Goal: Transaction & Acquisition: Purchase product/service

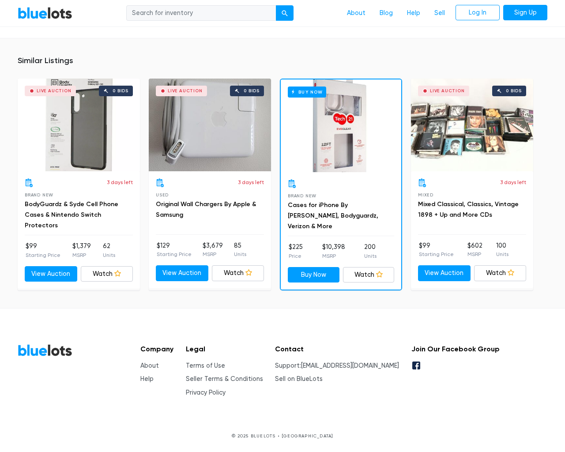
scroll to position [628, 0]
type input "the"
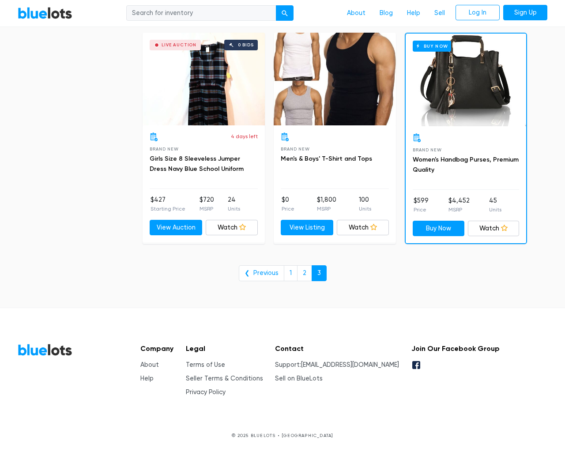
scroll to position [1374, 0]
type input "the"
type input "e"
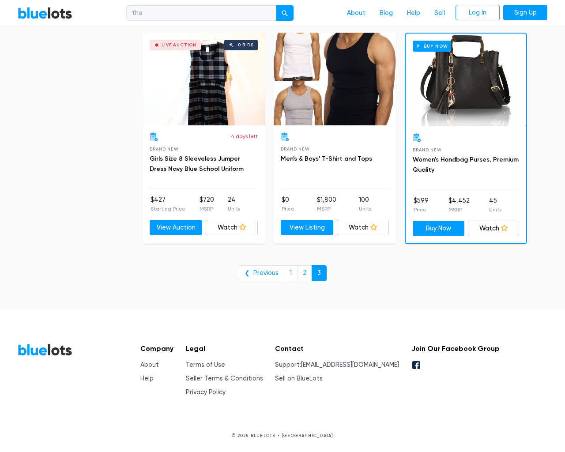
checkbox New"] "false"
type input "e"
checkbox Pulls"] "false"
checkbox input "false"
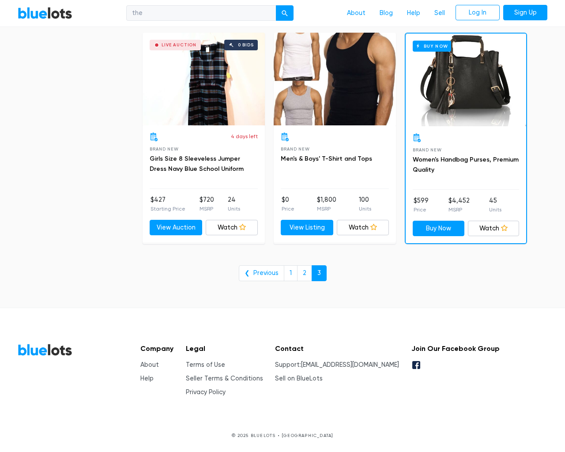
checkbox Accessories"] "false"
checkbox input "false"
checkbox Goods"] "false"
checkbox Merchandise"] "false"
checkbox Beauty"] "false"
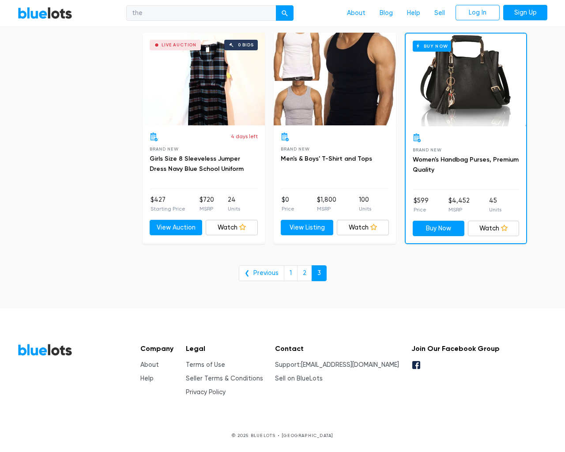
checkbox Garden"] "false"
checkbox Baby"] "false"
checkbox input "false"
type input "e"
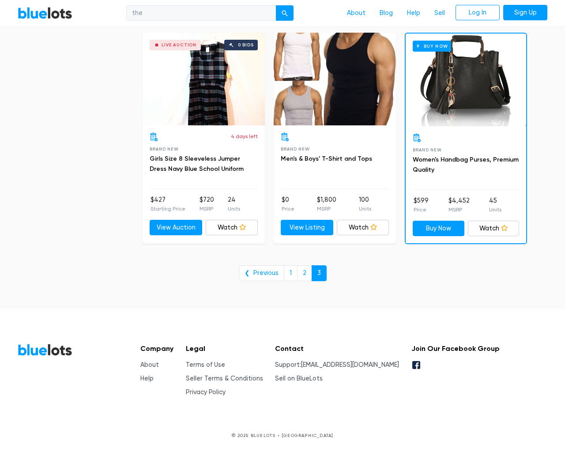
select select "10000"
select select "50000"
select select "10000"
select select "50000"
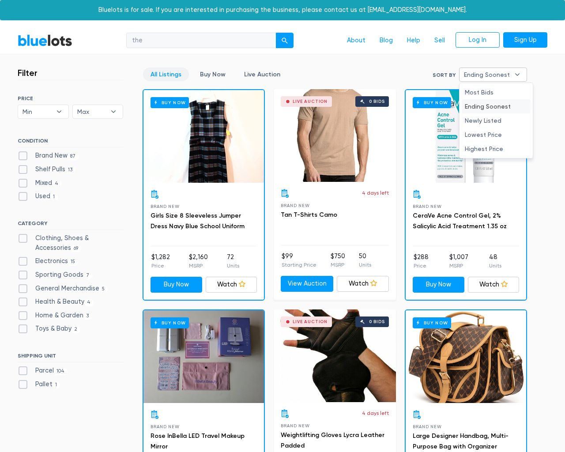
select select "ending_soonest"
type input "e"
checkbox New"] "false"
checkbox Pulls"] "false"
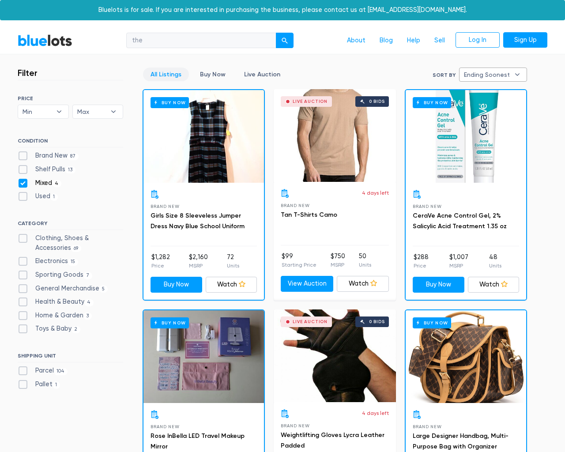
checkbox input "false"
checkbox Accessories"] "false"
checkbox input "false"
checkbox Goods"] "false"
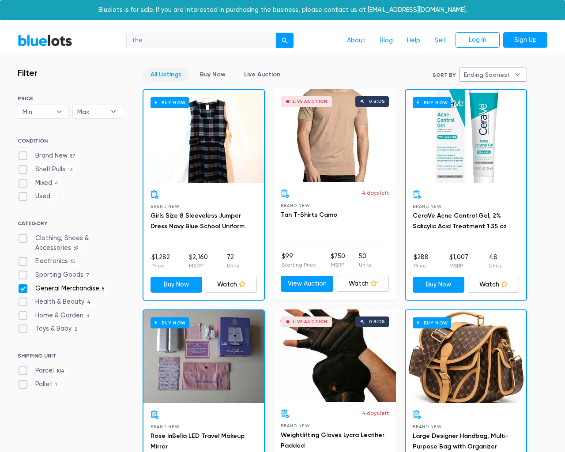
checkbox Merchandise"] "false"
checkbox Beauty"] "false"
checkbox Garden"] "false"
checkbox Baby"] "false"
checkbox input "false"
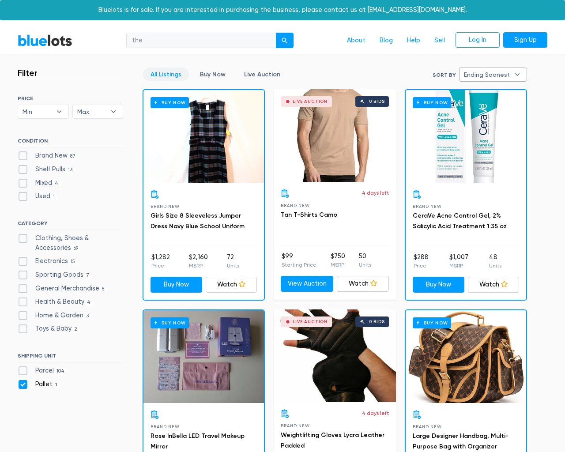
checkbox input "false"
type input "e"
checkbox New"] "false"
checkbox Pulls"] "false"
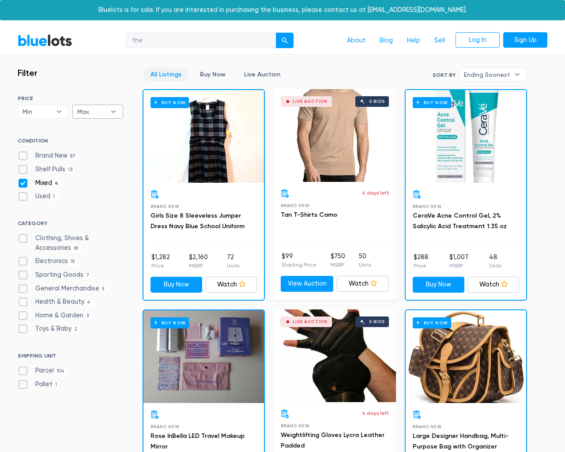
checkbox input "false"
checkbox Accessories"] "false"
checkbox input "false"
checkbox Goods"] "false"
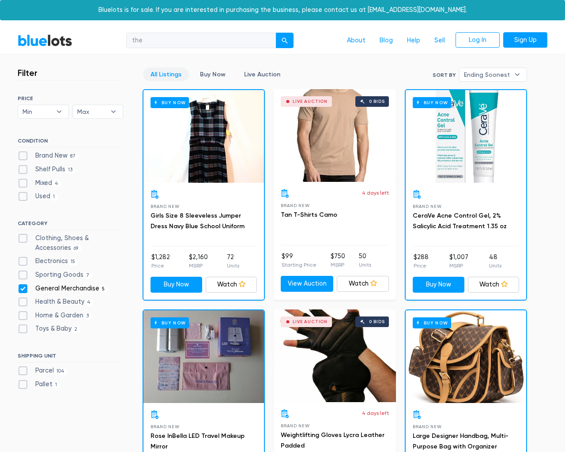
checkbox Merchandise"] "false"
checkbox Beauty"] "false"
checkbox Garden"] "false"
checkbox Baby"] "false"
checkbox input "false"
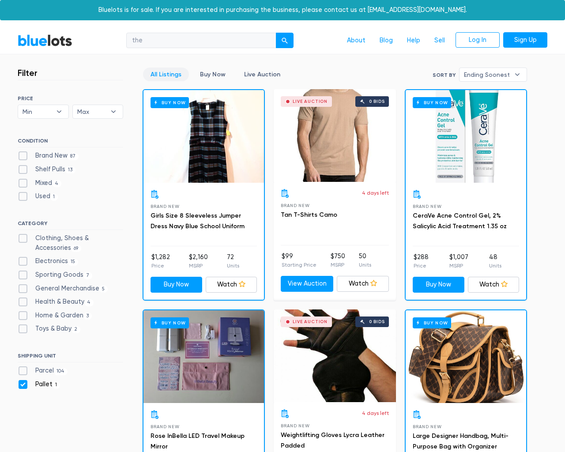
checkbox input "false"
type input "e"
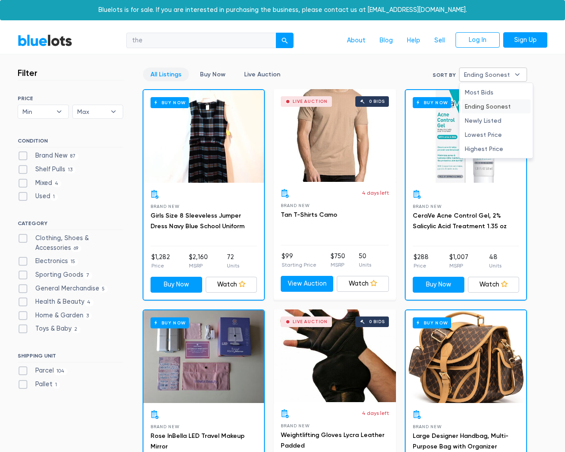
type input "e"
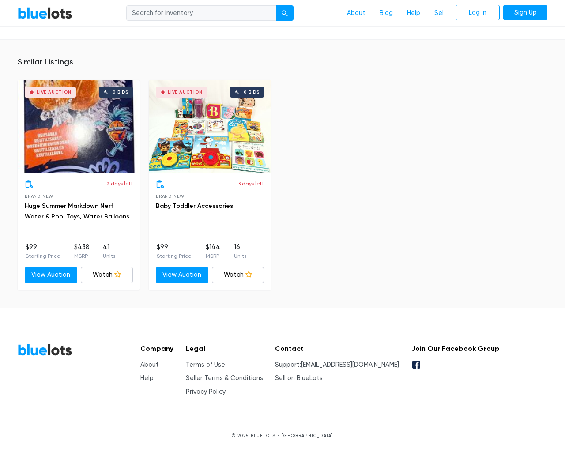
scroll to position [724, 0]
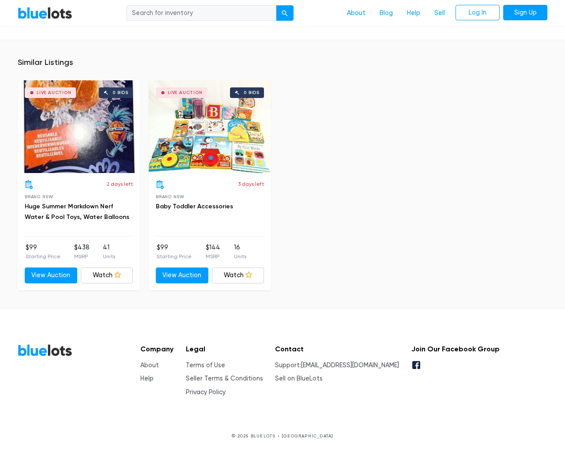
type input "the"
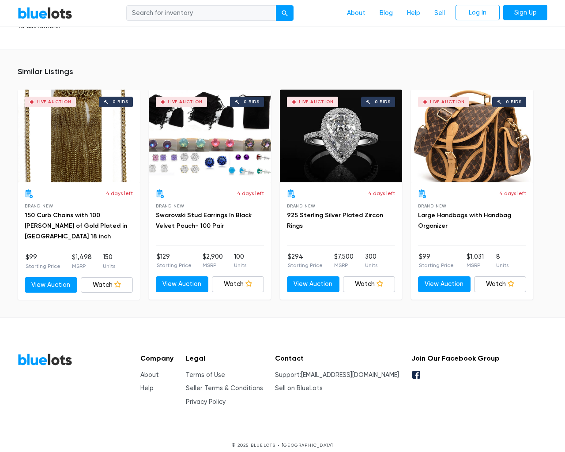
scroll to position [628, 0]
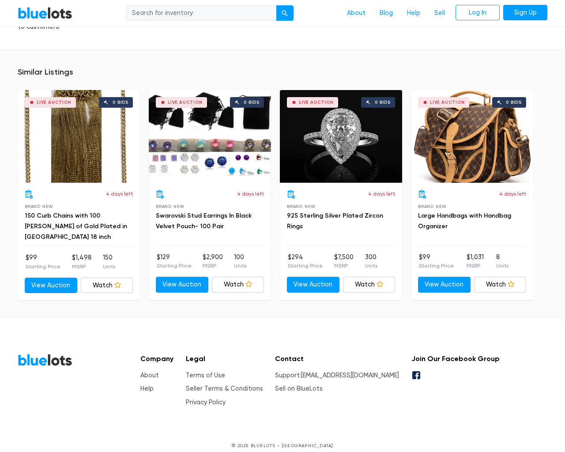
type input "the"
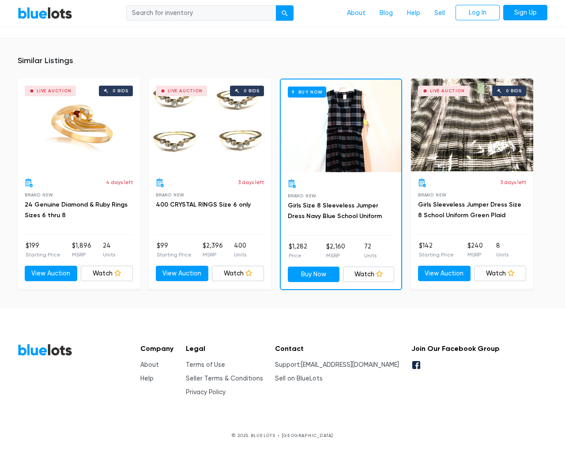
scroll to position [622, 0]
type input "the"
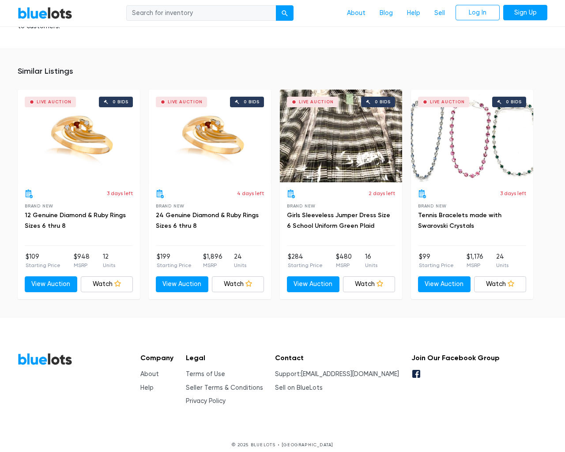
scroll to position [550, 0]
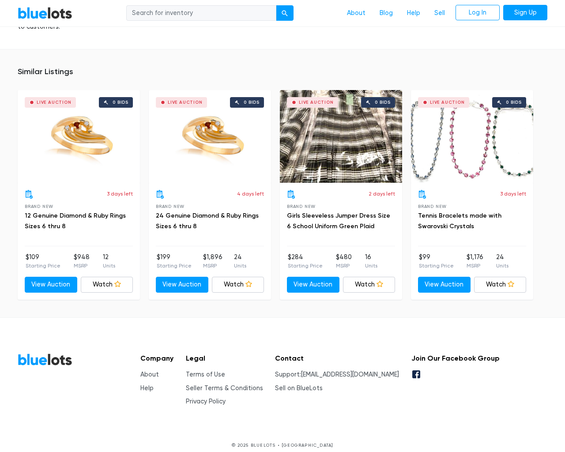
type input "the"
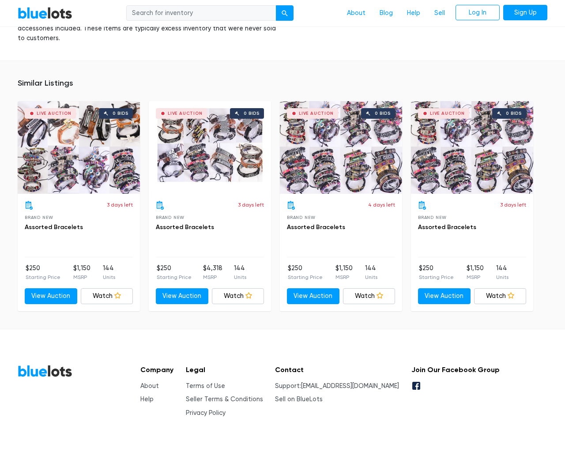
scroll to position [626, 0]
type input "the"
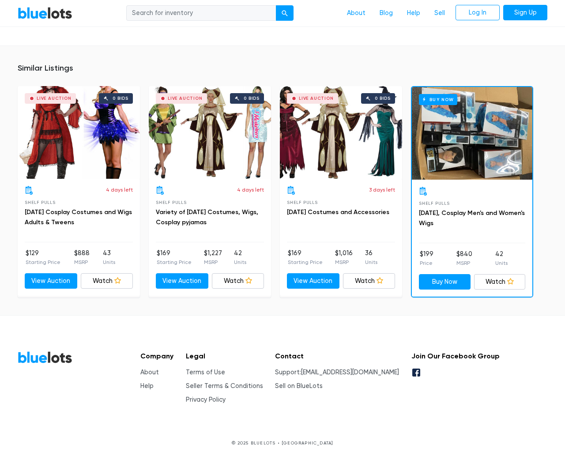
scroll to position [838, 0]
type input "the"
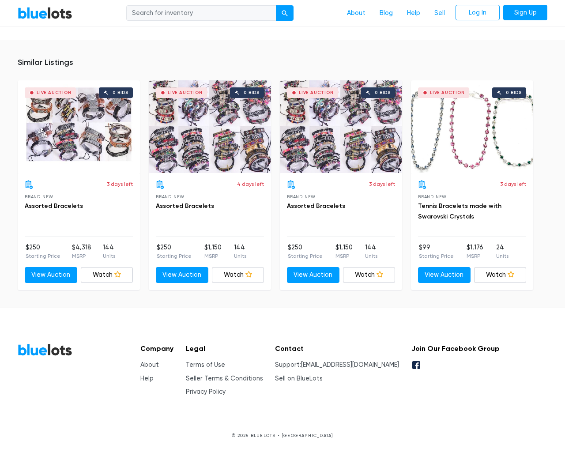
scroll to position [579, 0]
type input "the"
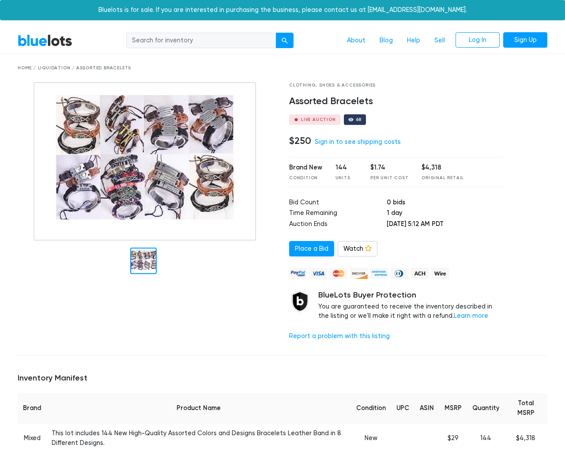
scroll to position [579, 0]
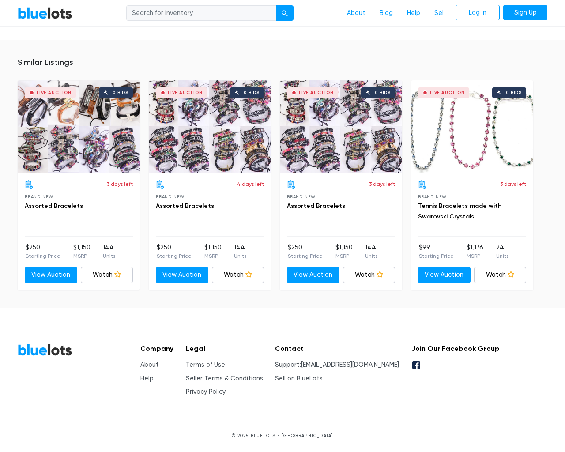
type input "the"
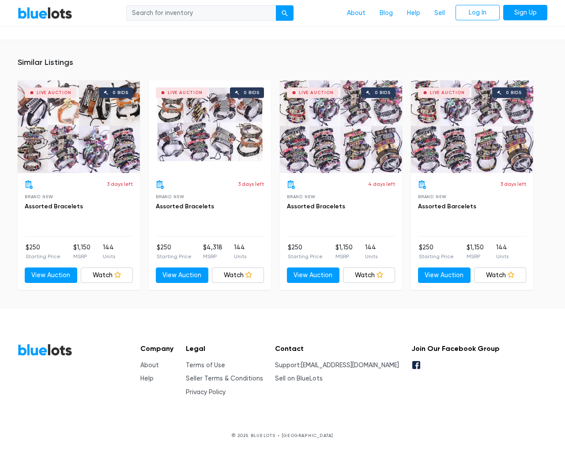
scroll to position [569, 0]
type input "the"
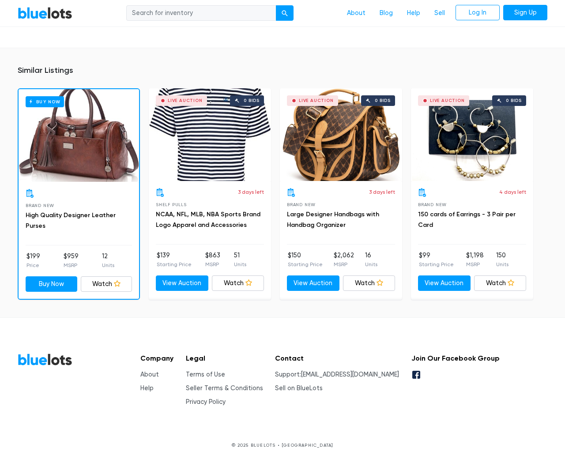
scroll to position [590, 0]
type input "the"
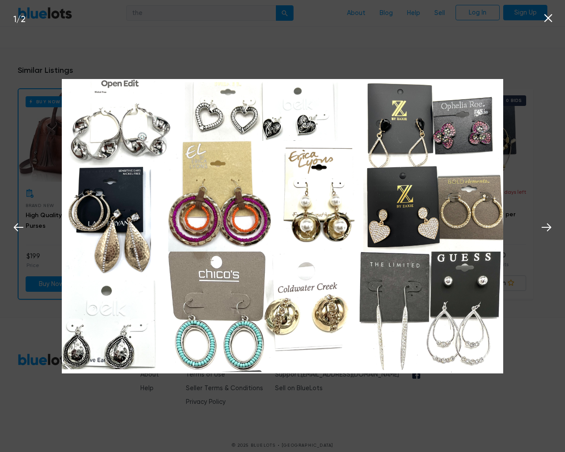
scroll to position [590, 0]
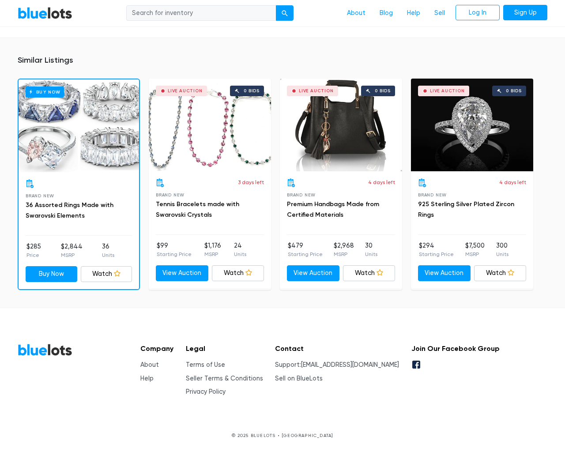
scroll to position [712, 0]
type input "the"
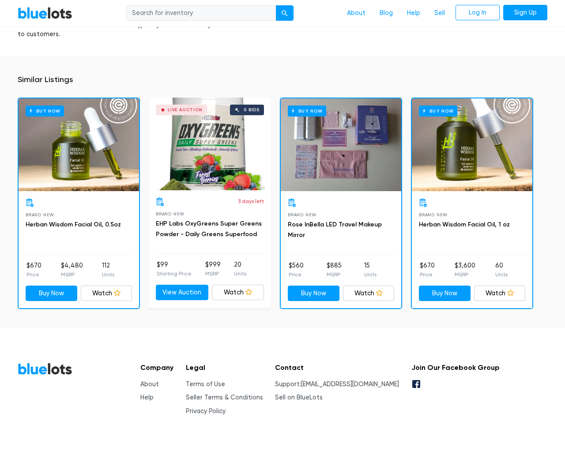
scroll to position [659, 0]
type input "the"
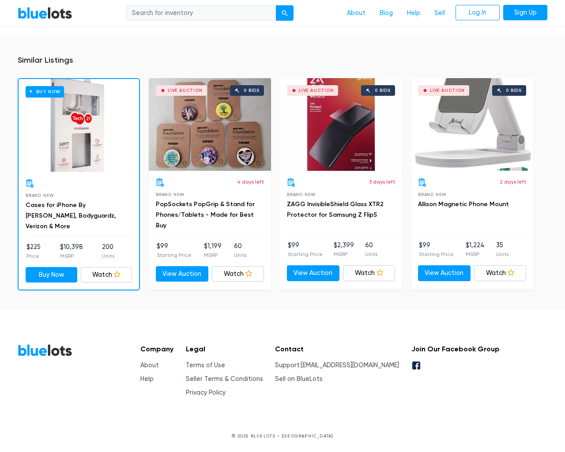
scroll to position [654, 0]
type input "the"
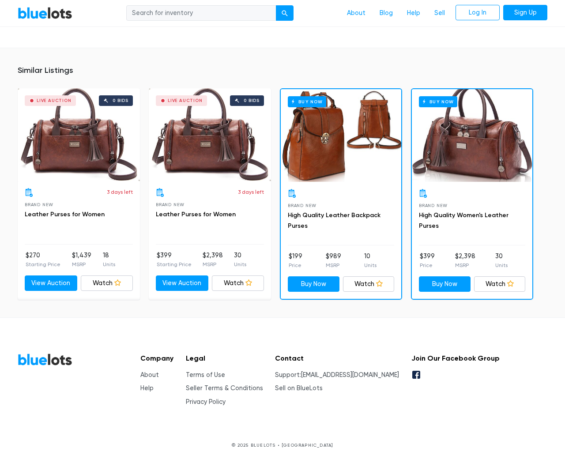
scroll to position [653, 0]
type input "the"
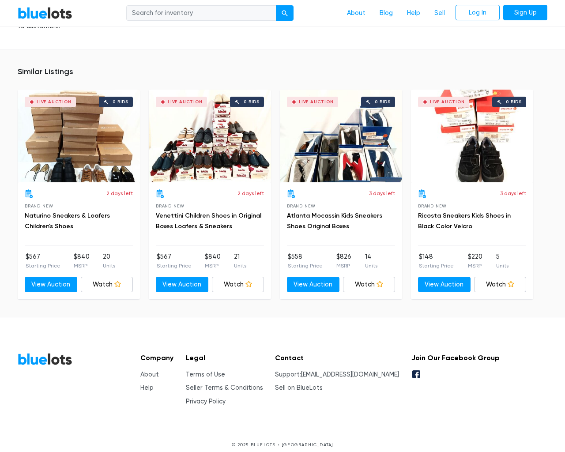
scroll to position [777, 0]
type input "the"
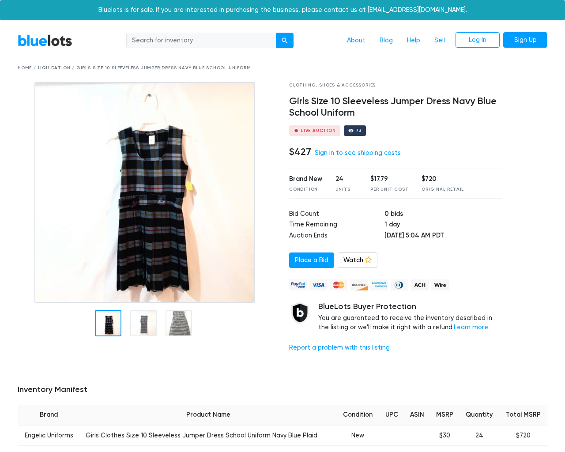
scroll to position [573, 0]
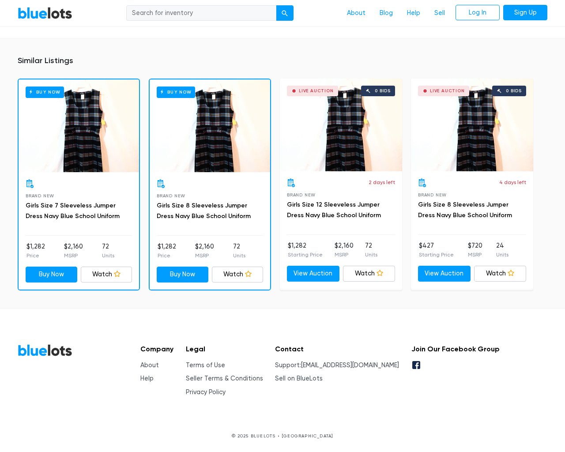
type input "the"
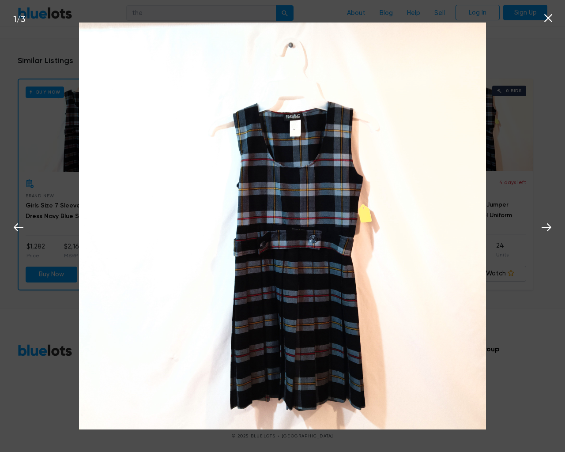
scroll to position [573, 0]
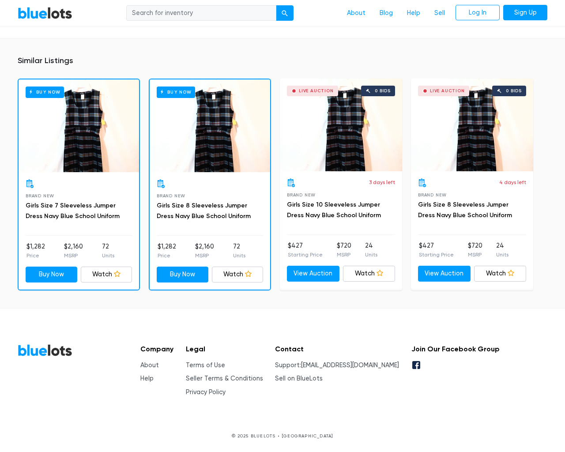
scroll to position [573, 0]
type input "the"
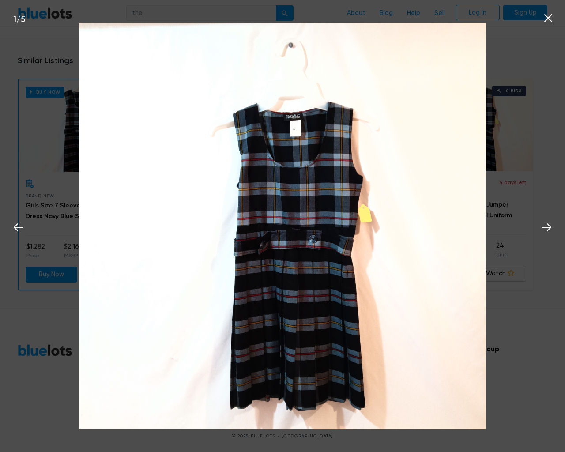
scroll to position [573, 0]
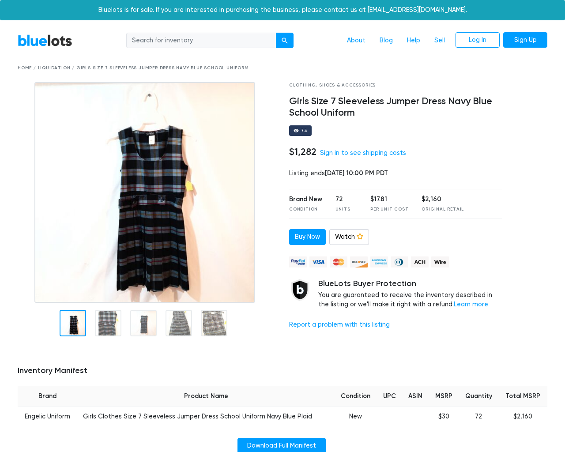
scroll to position [554, 0]
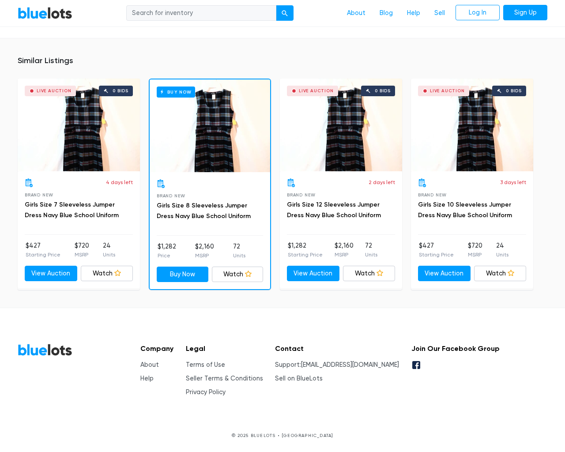
scroll to position [554, 0]
type input "the"
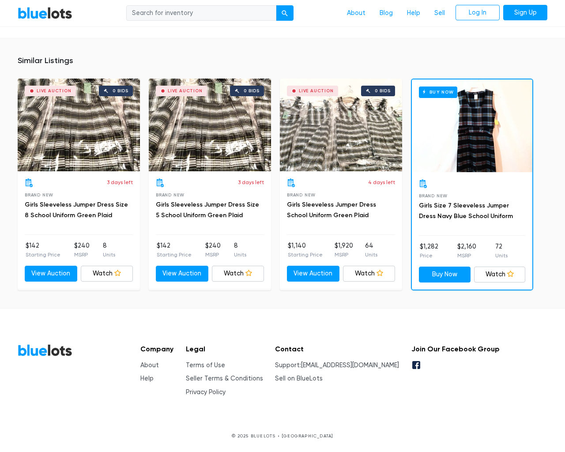
scroll to position [573, 0]
type input "the"
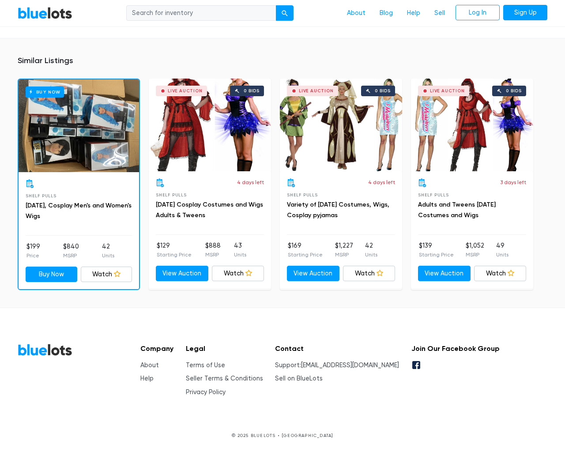
scroll to position [582, 0]
type input "the"
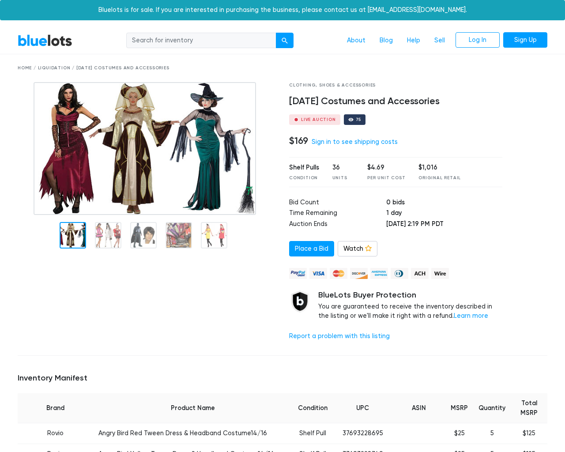
scroll to position [956, 0]
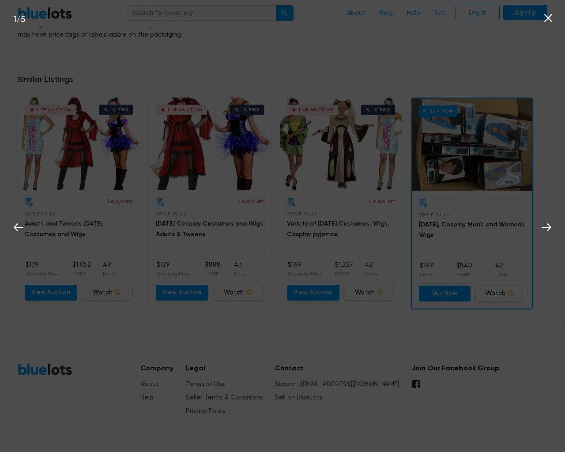
type input "the"
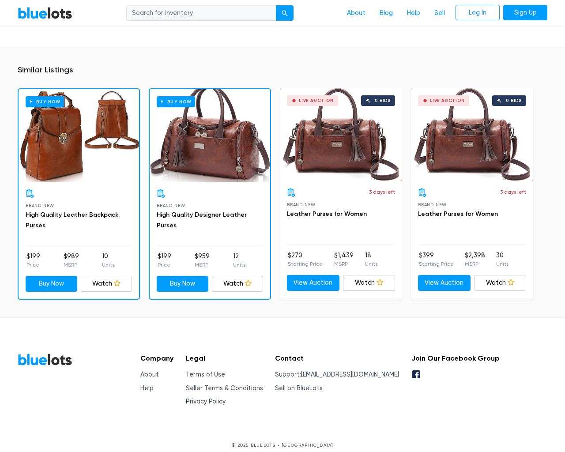
scroll to position [583, 0]
type input "the"
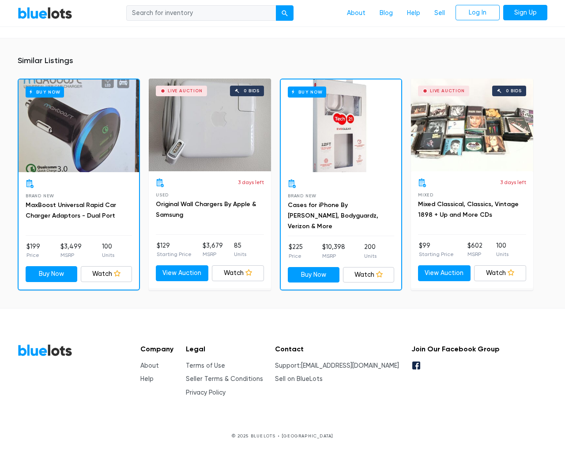
scroll to position [611, 0]
type input "the"
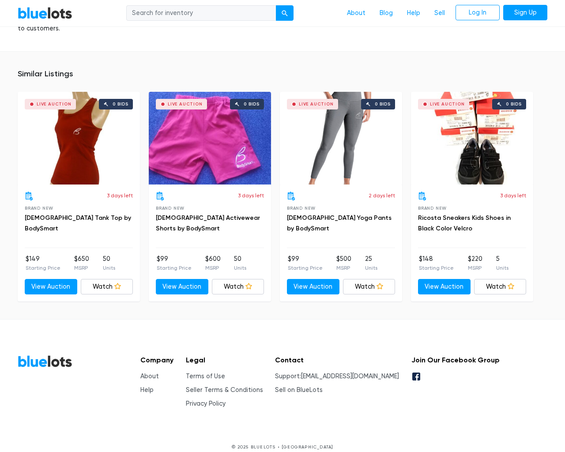
scroll to position [569, 0]
type input "the"
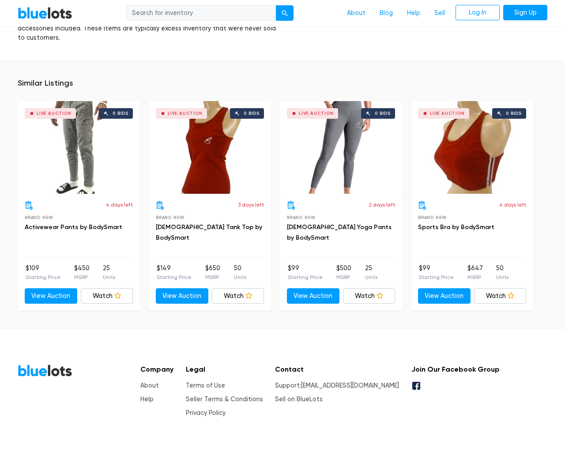
scroll to position [560, 0]
type input "the"
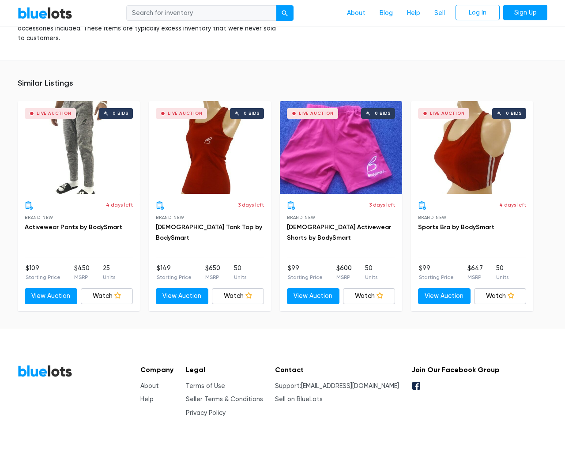
scroll to position [626, 0]
type input "the"
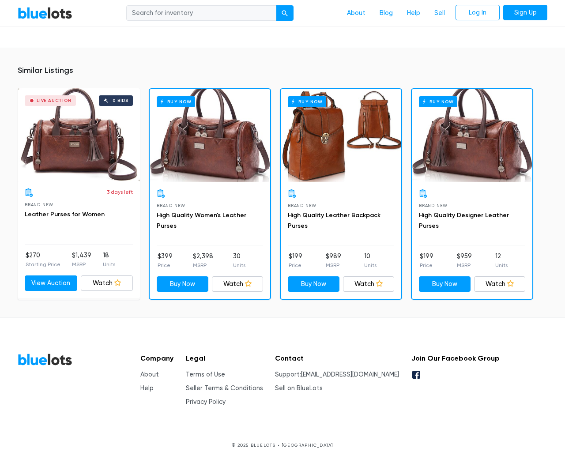
scroll to position [590, 0]
type input "the"
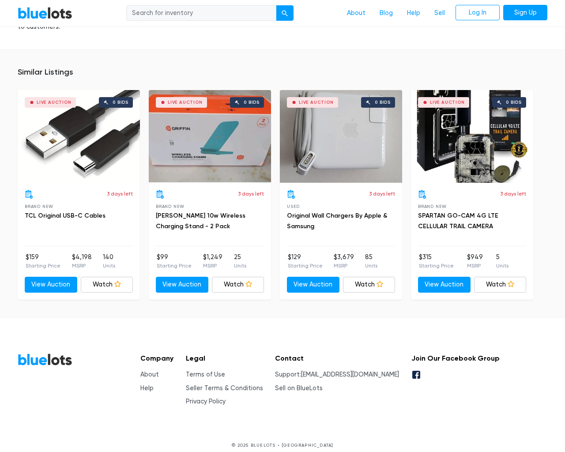
scroll to position [628, 0]
type input "the"
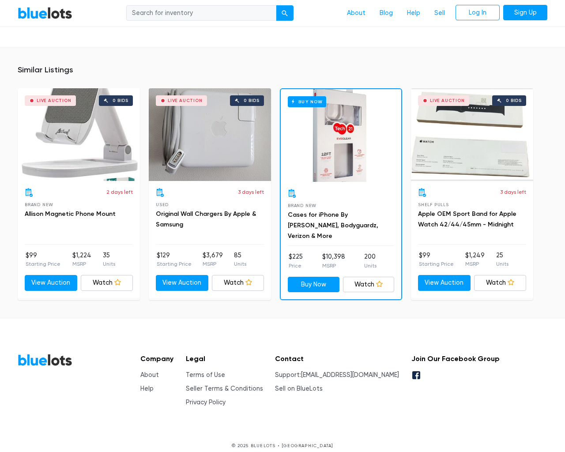
scroll to position [659, 0]
type input "the"
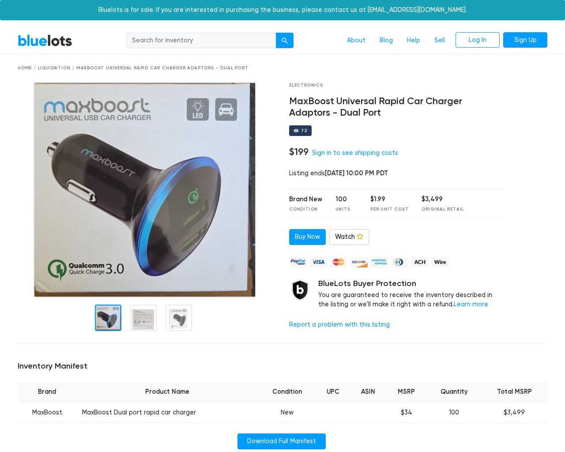
scroll to position [616, 0]
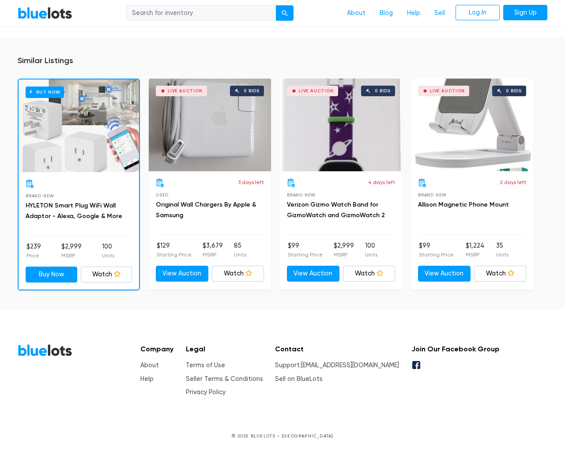
type input "the"
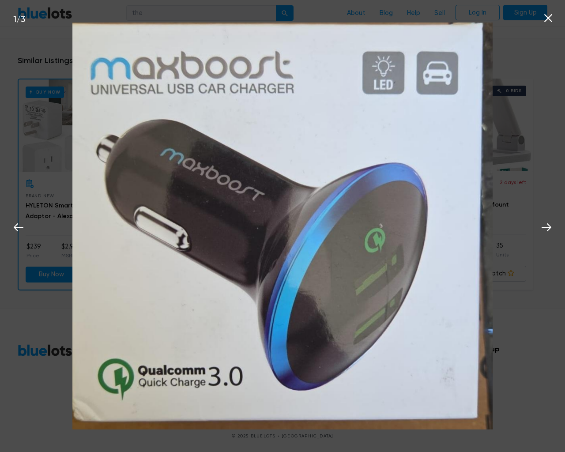
scroll to position [617, 0]
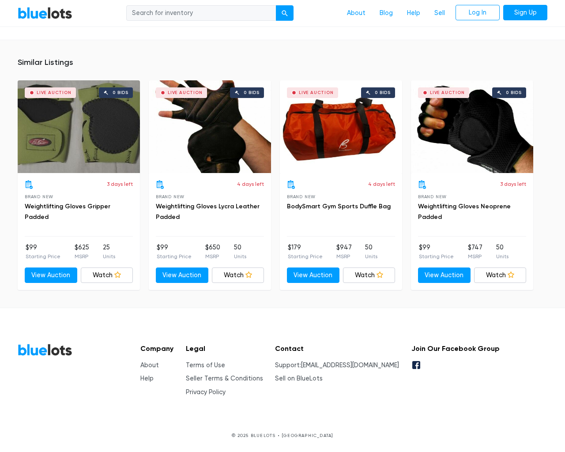
scroll to position [569, 0]
type input "the"
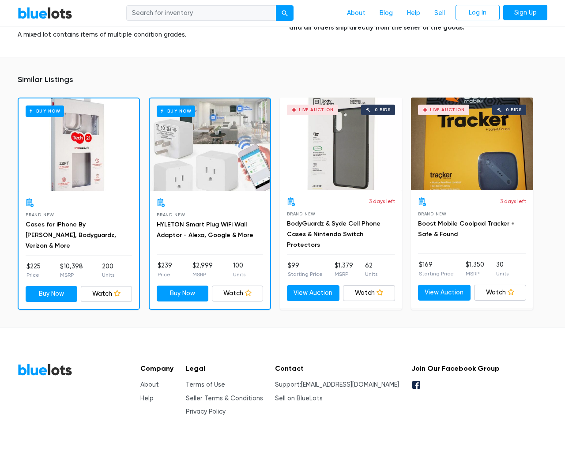
scroll to position [2579, 0]
type input "the"
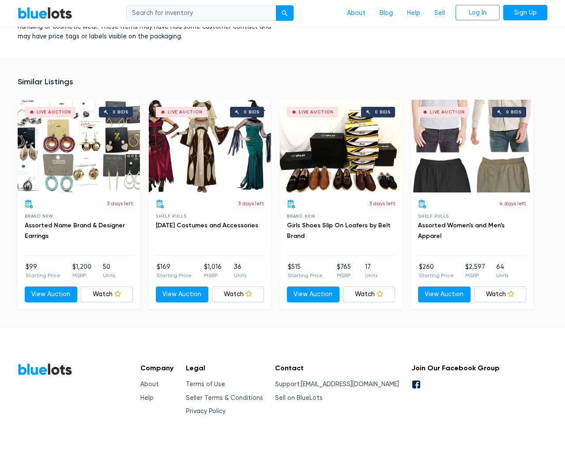
scroll to position [1422, 0]
type input "the"
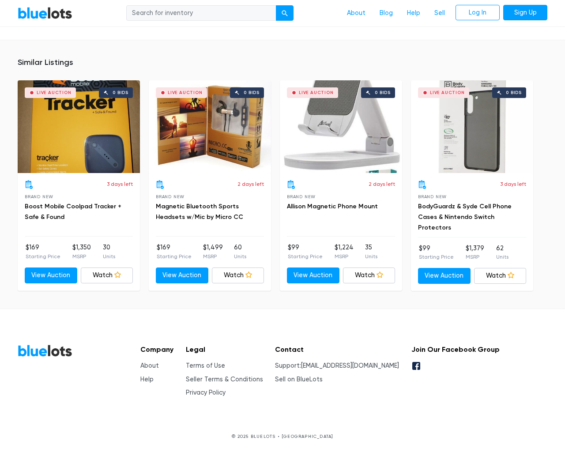
scroll to position [647, 0]
type input "the"
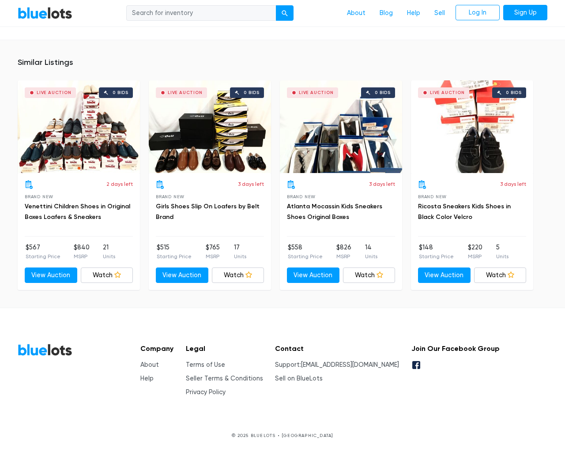
scroll to position [848, 0]
type input "the"
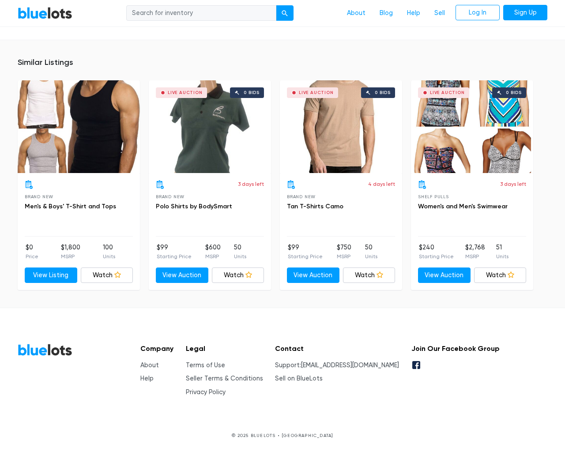
scroll to position [569, 0]
type input "the"
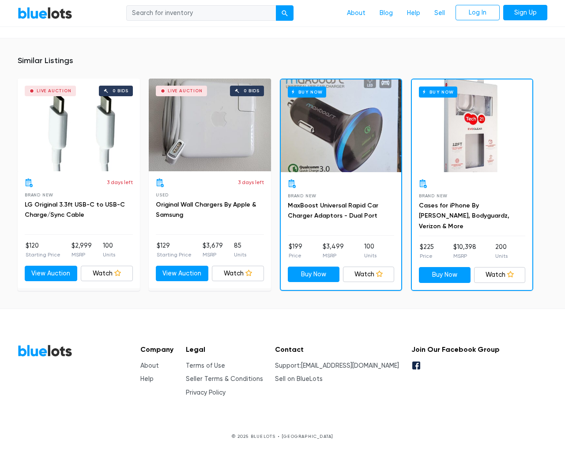
scroll to position [552, 0]
type input "the"
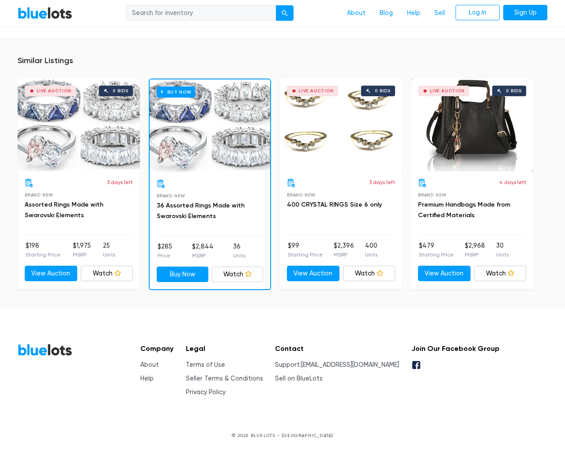
scroll to position [599, 0]
type input "the"
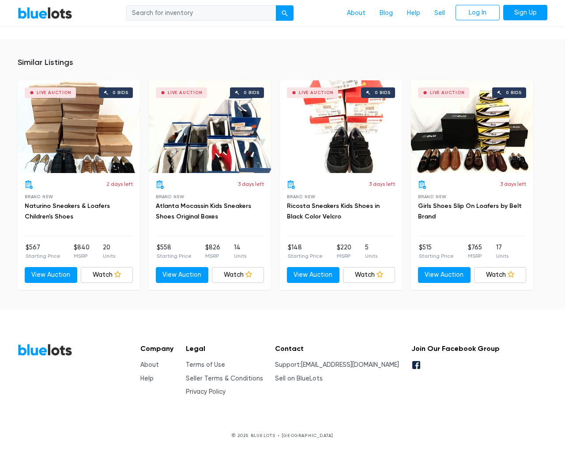
scroll to position [921, 0]
type input "the"
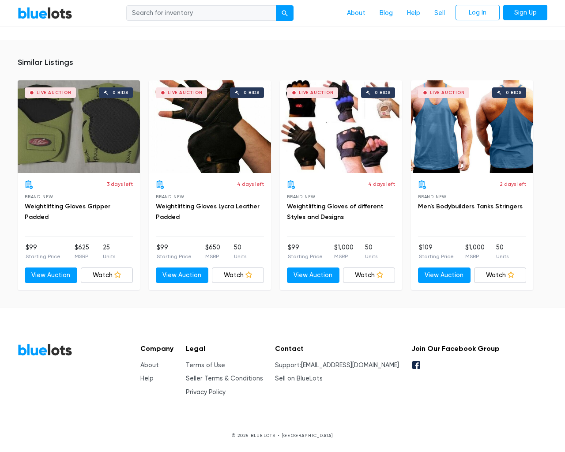
scroll to position [569, 0]
type input "the"
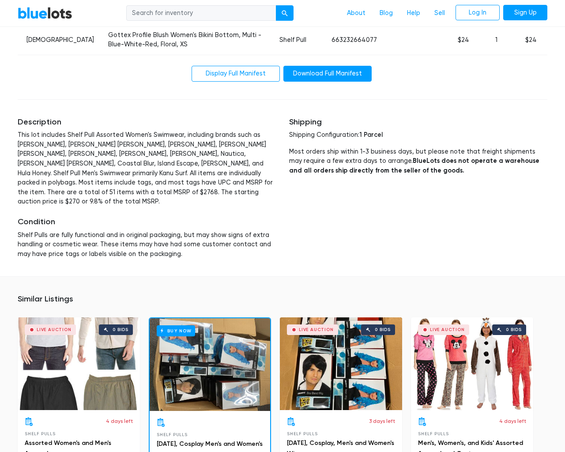
scroll to position [1793, 0]
type input "the"
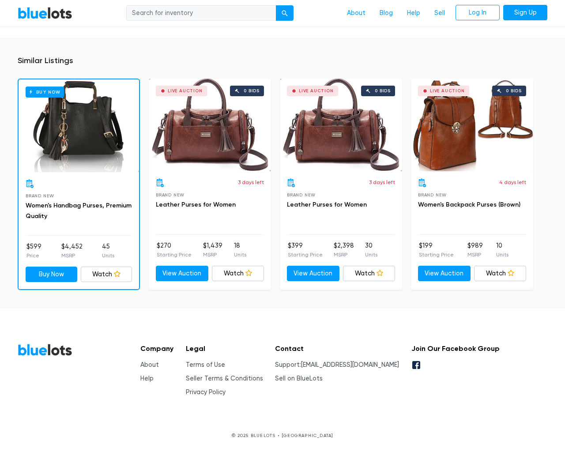
scroll to position [599, 0]
type input "the"
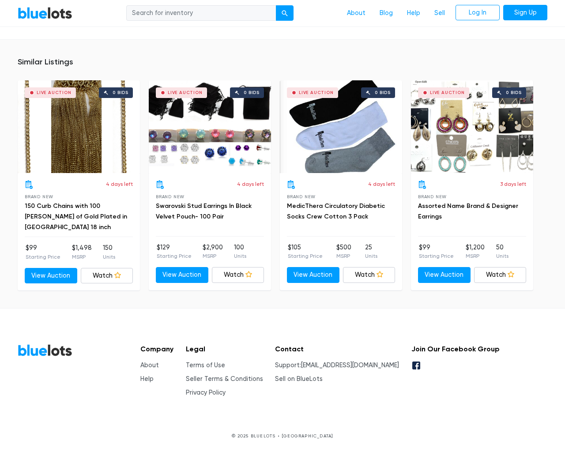
scroll to position [560, 0]
type input "the"
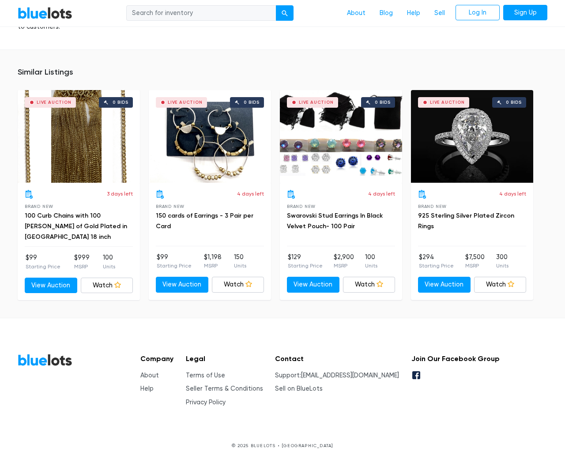
scroll to position [628, 0]
type input "the"
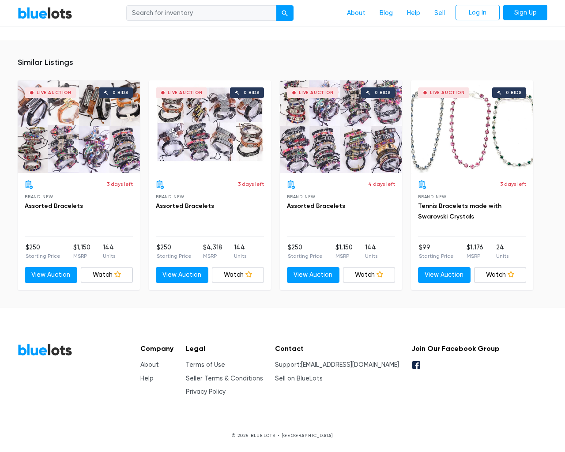
scroll to position [579, 0]
type input "the"
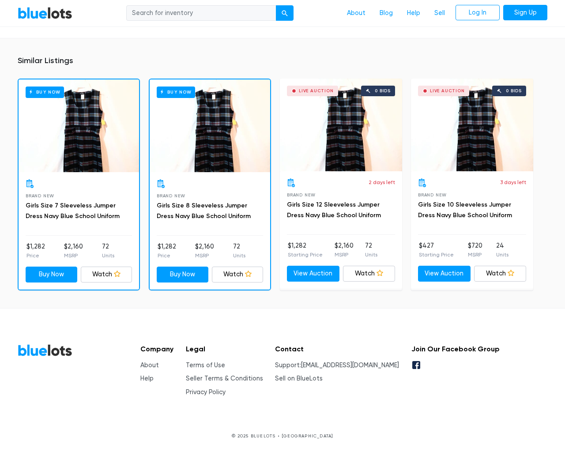
scroll to position [573, 0]
type input "the"
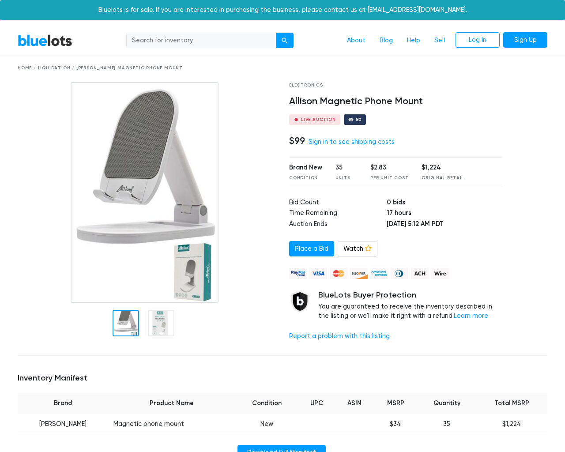
scroll to position [655, 0]
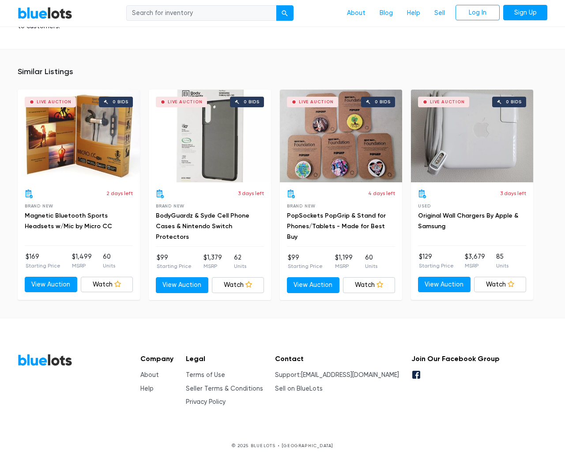
scroll to position [655, 0]
type input "the"
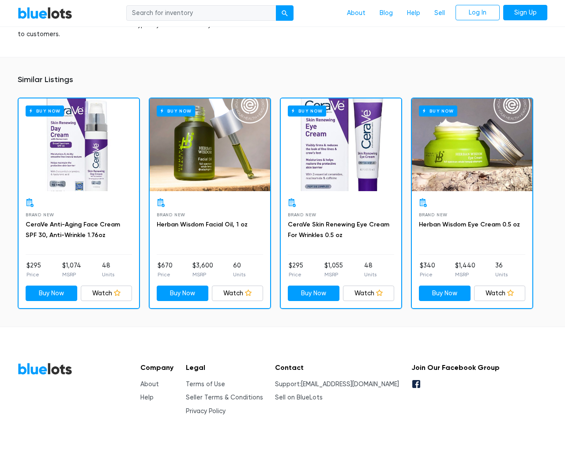
scroll to position [659, 0]
type input "the"
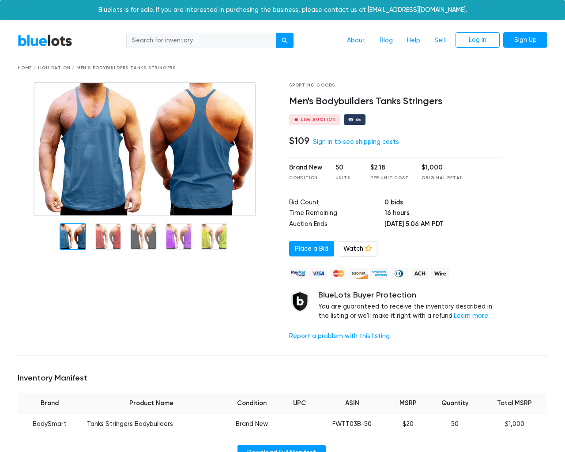
scroll to position [569, 0]
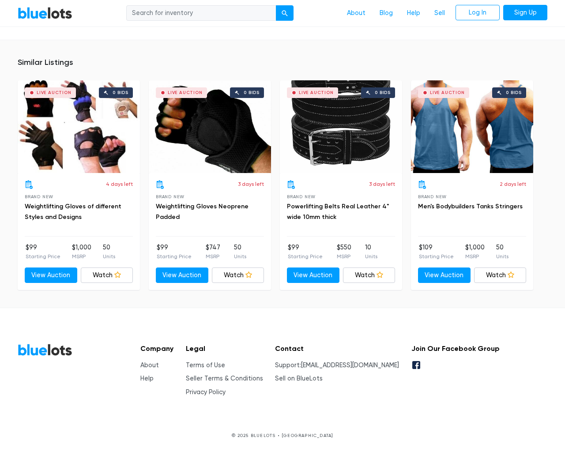
type input "the"
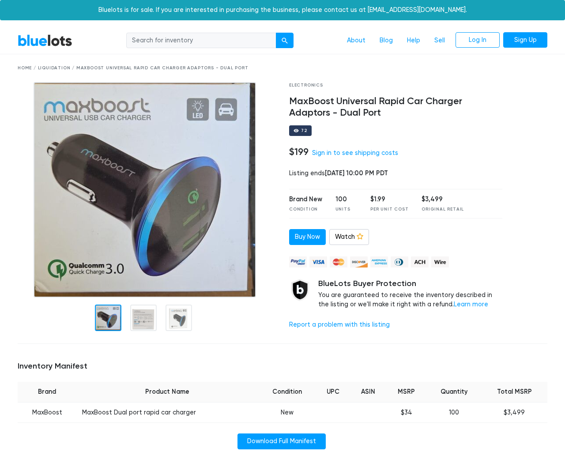
scroll to position [616, 0]
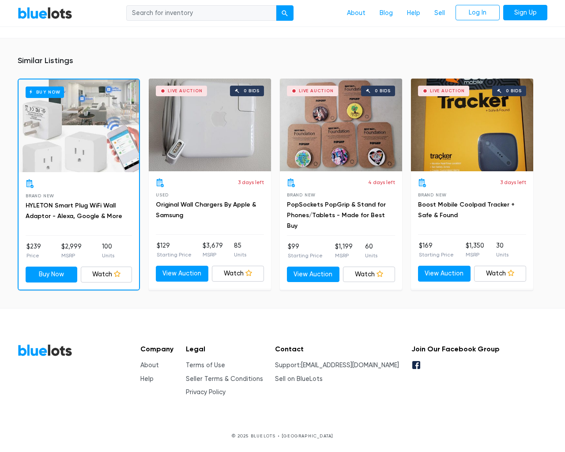
scroll to position [617, 0]
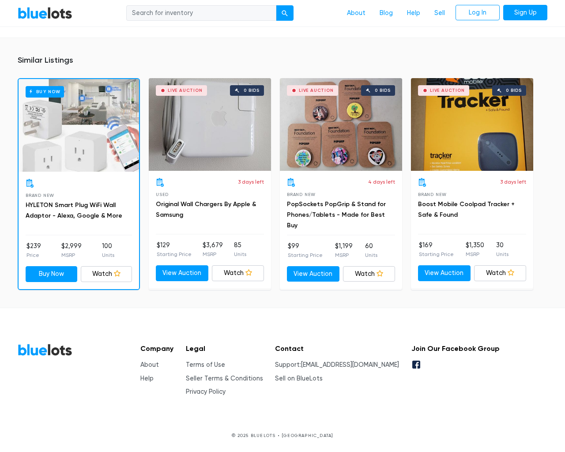
type input "the"
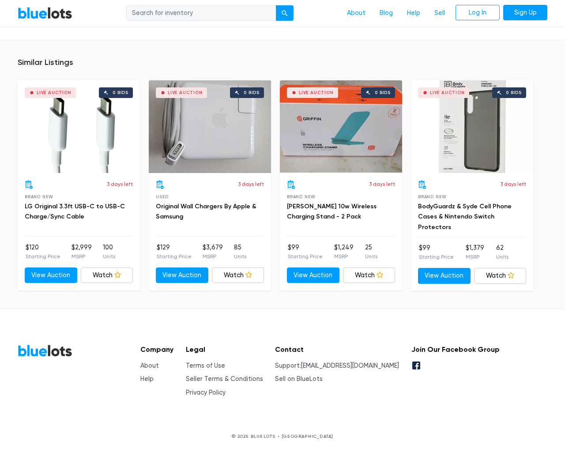
scroll to position [550, 0]
type input "the"
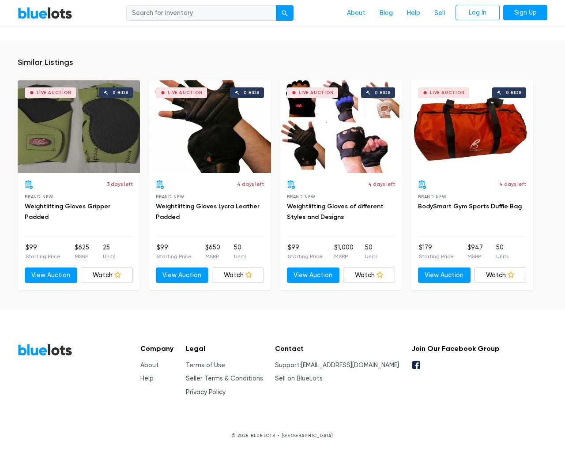
scroll to position [569, 0]
type input "the"
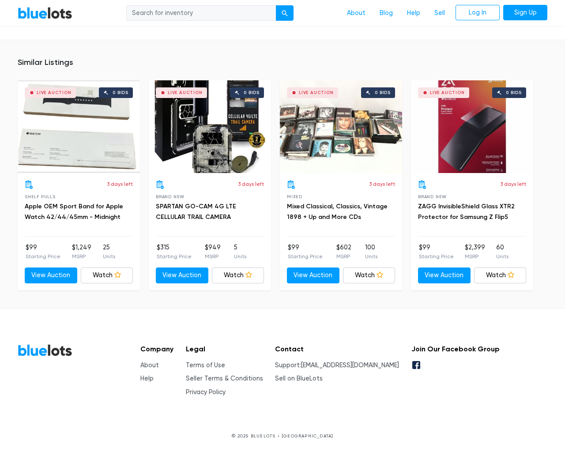
scroll to position [647, 0]
type input "the"
